Goal: Check status: Check status

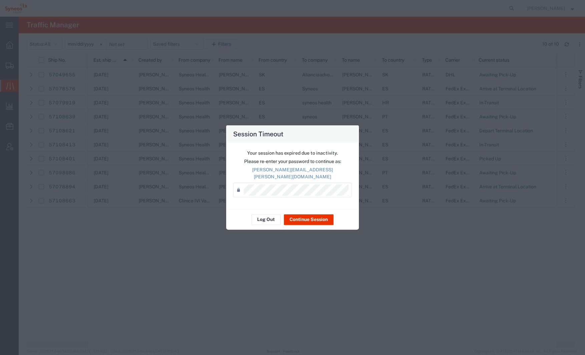
scroll to position [0, 0]
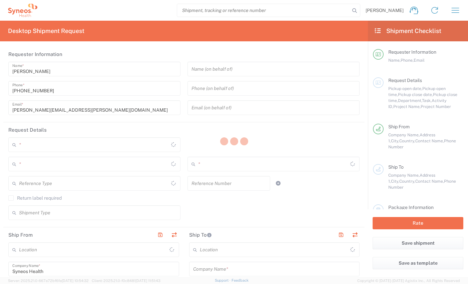
type input "Comunidad de Madrid"
type input "8350"
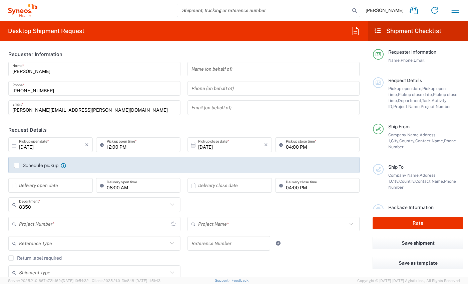
type input "Spain"
type input "Syneos Health Clinical Spain"
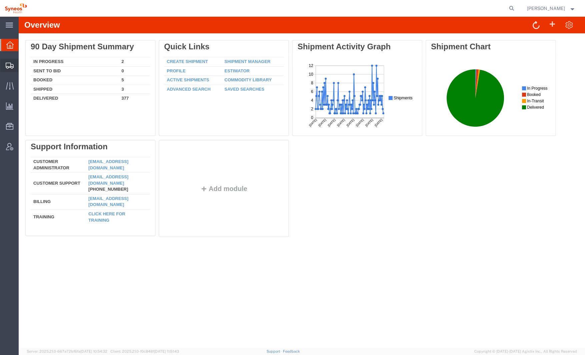
click at [14, 66] on div at bounding box center [9, 65] width 19 height 13
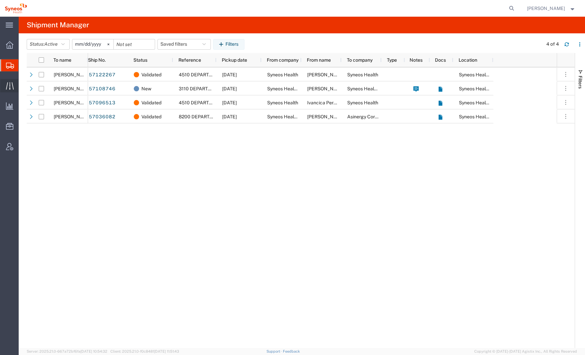
click at [4, 84] on div at bounding box center [9, 85] width 19 height 13
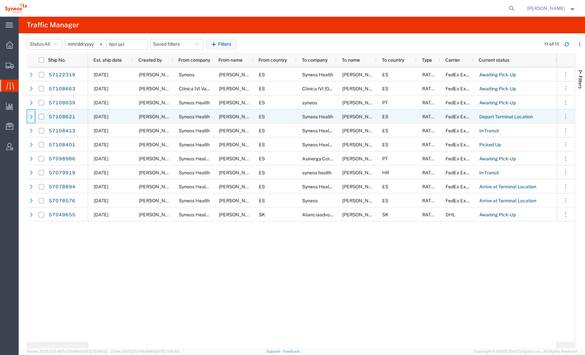
click at [30, 116] on icon at bounding box center [31, 116] width 5 height 5
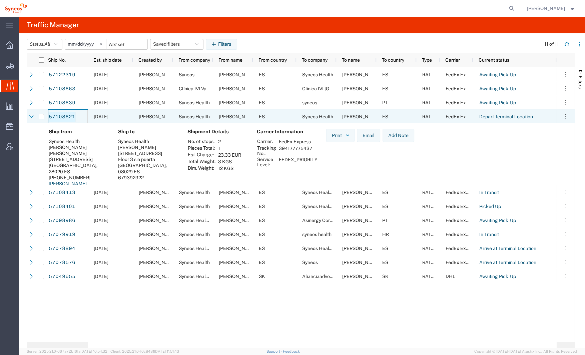
click at [60, 114] on link "57108621" at bounding box center [61, 117] width 27 height 11
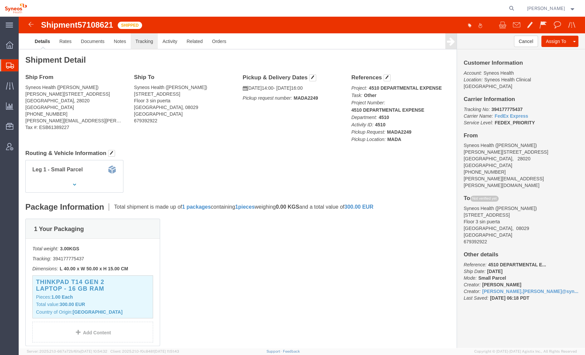
click link "Tracking"
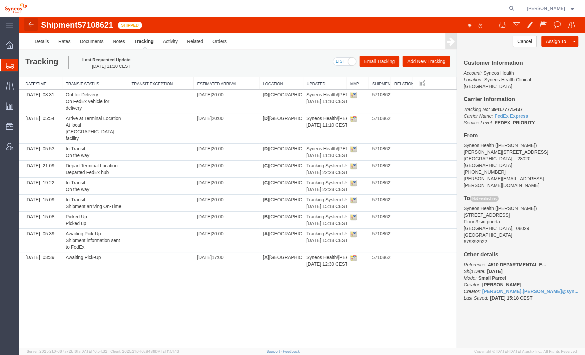
click at [31, 24] on img at bounding box center [31, 24] width 8 height 8
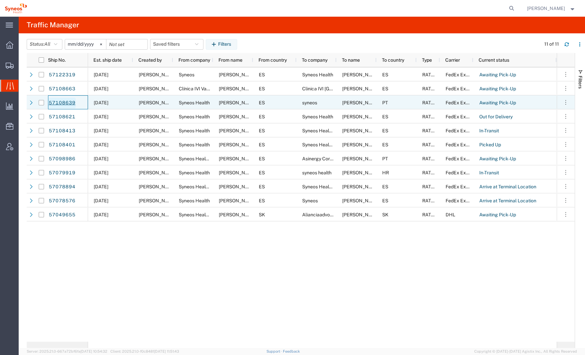
click at [68, 101] on link "57108639" at bounding box center [61, 103] width 27 height 11
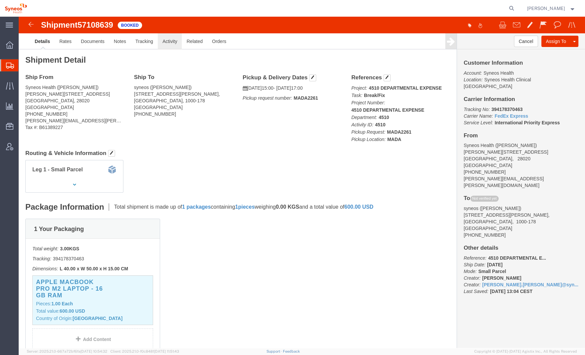
click link "Activity"
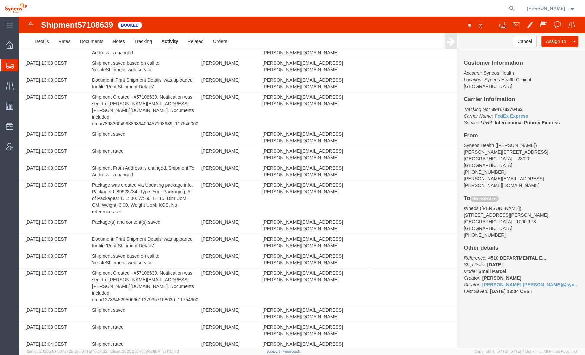
scroll to position [288, 0]
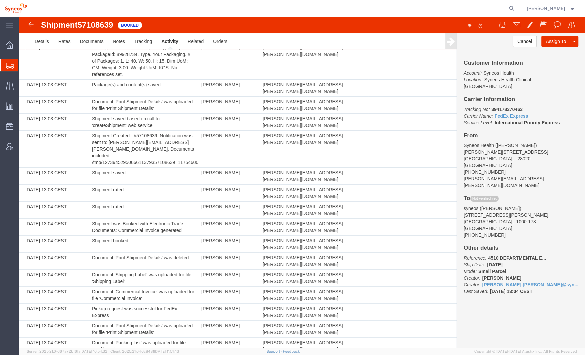
click at [504, 107] on b "394178370463" at bounding box center [506, 109] width 31 height 5
copy b "394178370463"
click at [37, 38] on link "Details" at bounding box center [42, 41] width 24 height 16
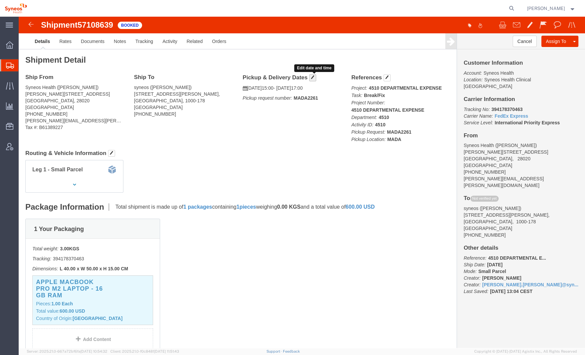
click span "button"
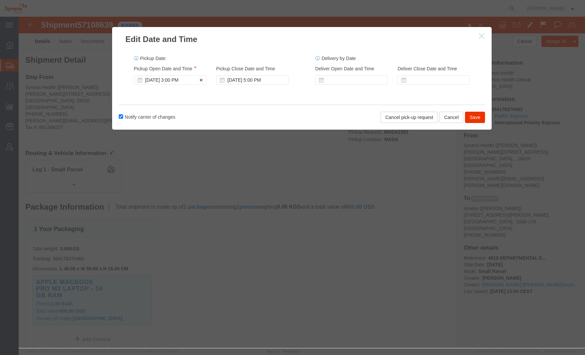
click div "Oct 13 2025 3:00 PM"
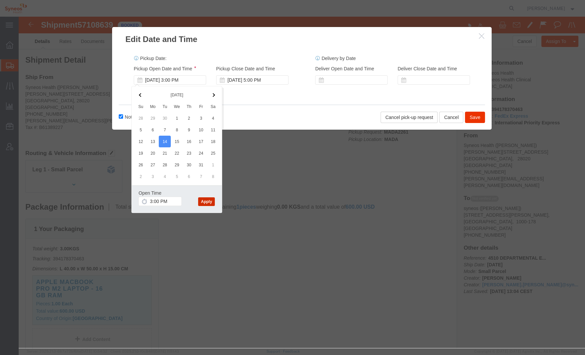
click button "Apply"
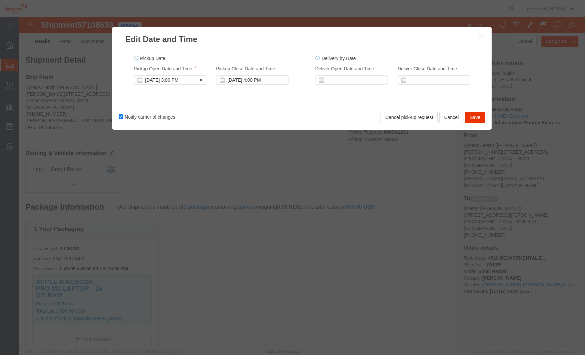
click div "Oct 14 2025 3:00 PM"
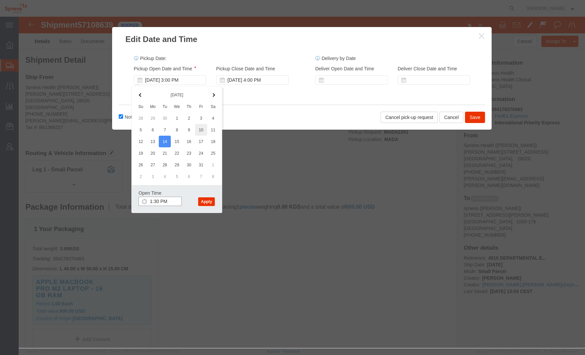
scroll to position [1, 0]
type input "1:30 PM"
click button "Apply"
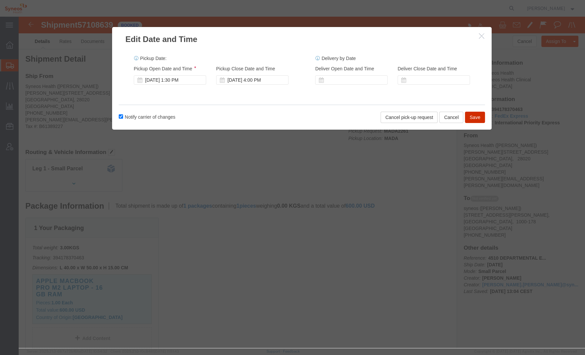
click button "Save"
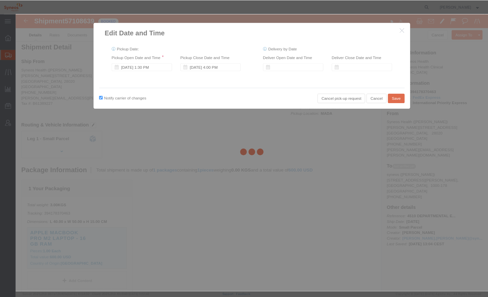
scroll to position [3, 0]
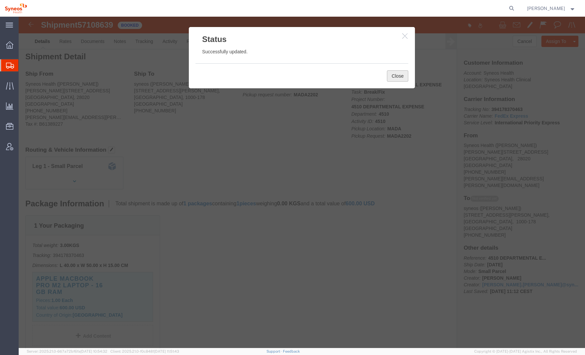
click button "Close"
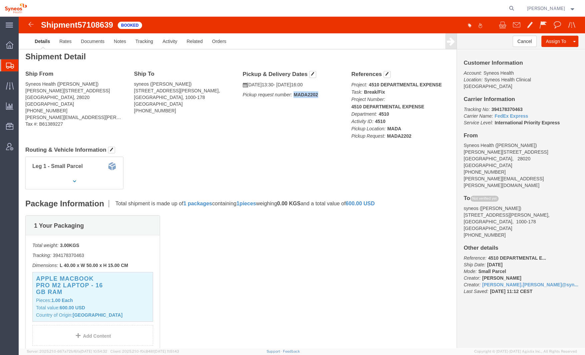
drag, startPoint x: 302, startPoint y: 79, endPoint x: 274, endPoint y: 78, distance: 28.0
click p "Pickup request number: MADA2202"
copy b "MADA2202"
